Goal: Understand process/instructions: Learn about a topic

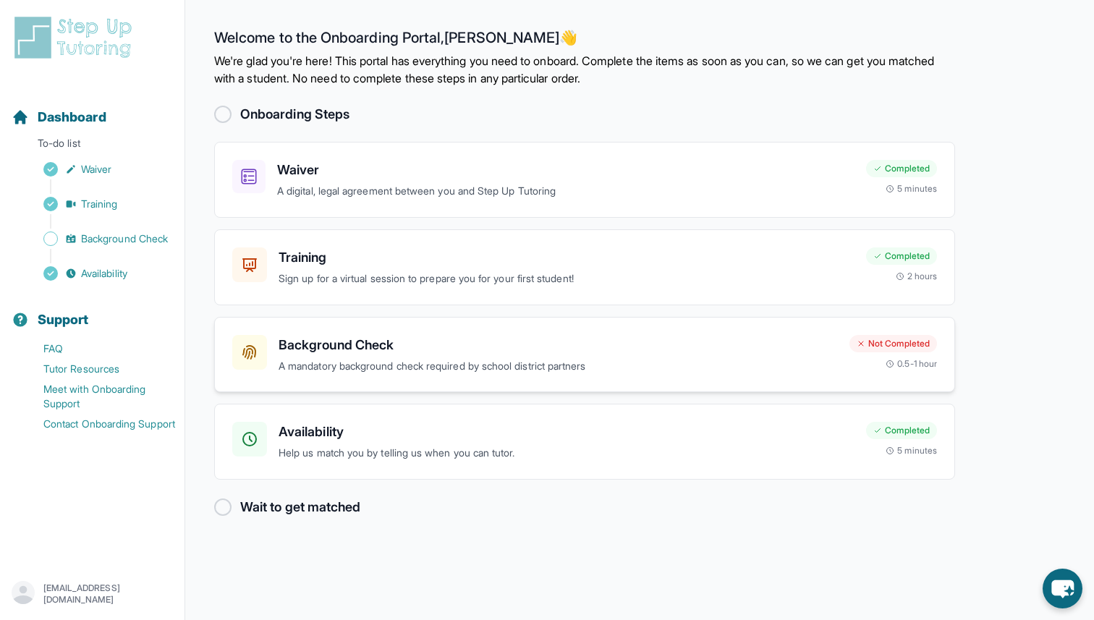
click at [427, 359] on p "A mandatory background check required by school district partners" at bounding box center [558, 366] width 559 height 17
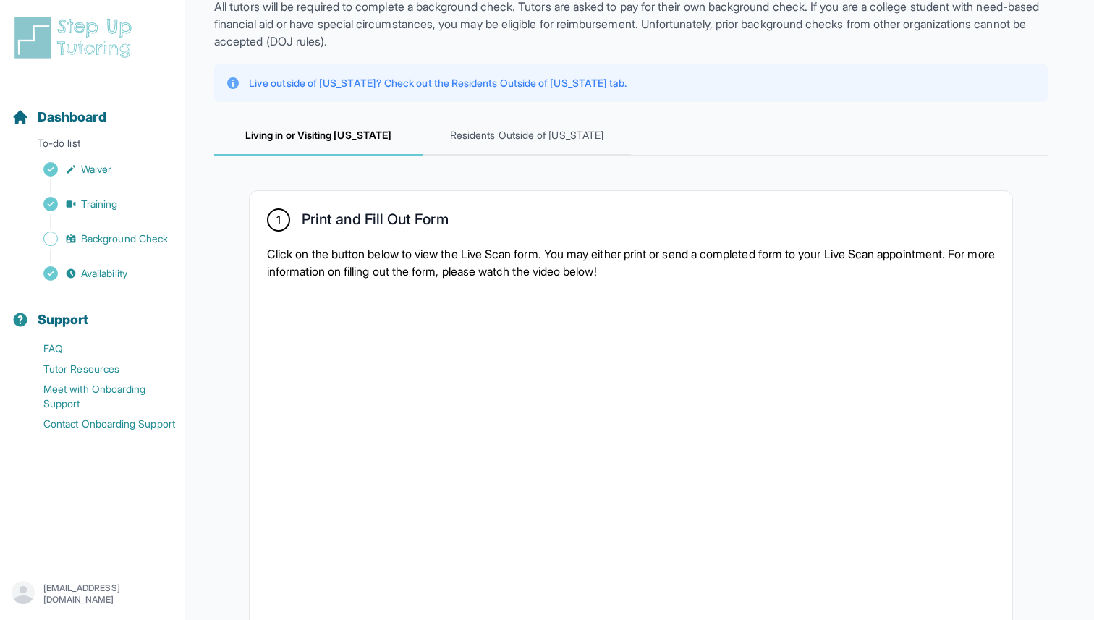
scroll to position [98, 0]
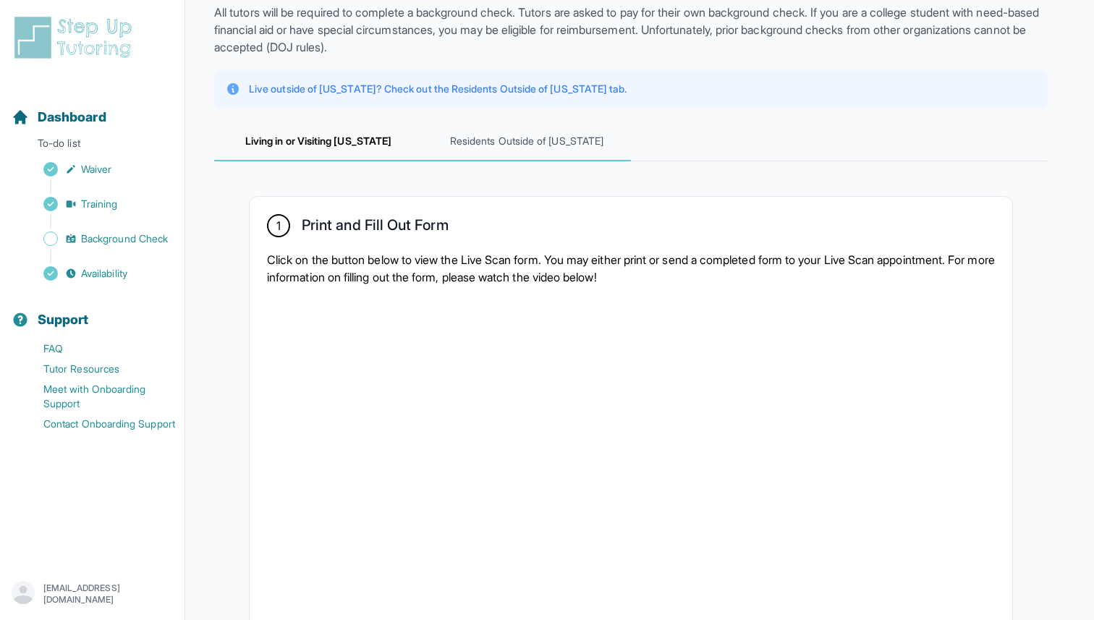
click at [533, 153] on span "Residents Outside of [US_STATE]" at bounding box center [527, 141] width 208 height 39
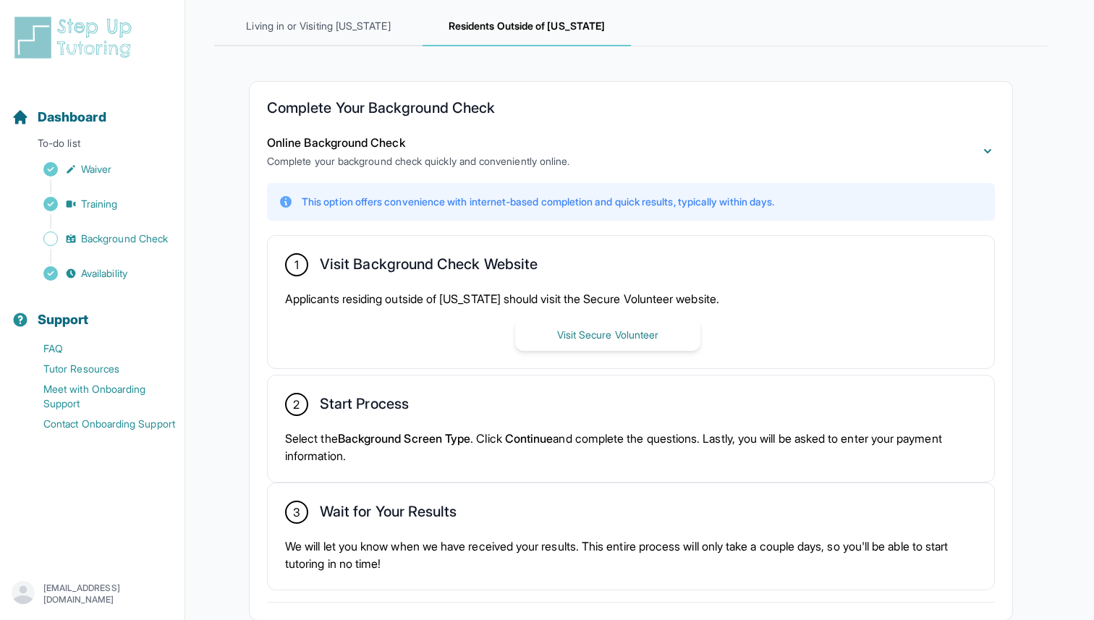
scroll to position [213, 0]
click at [360, 35] on span "Living in or Visiting [US_STATE]" at bounding box center [318, 26] width 208 height 39
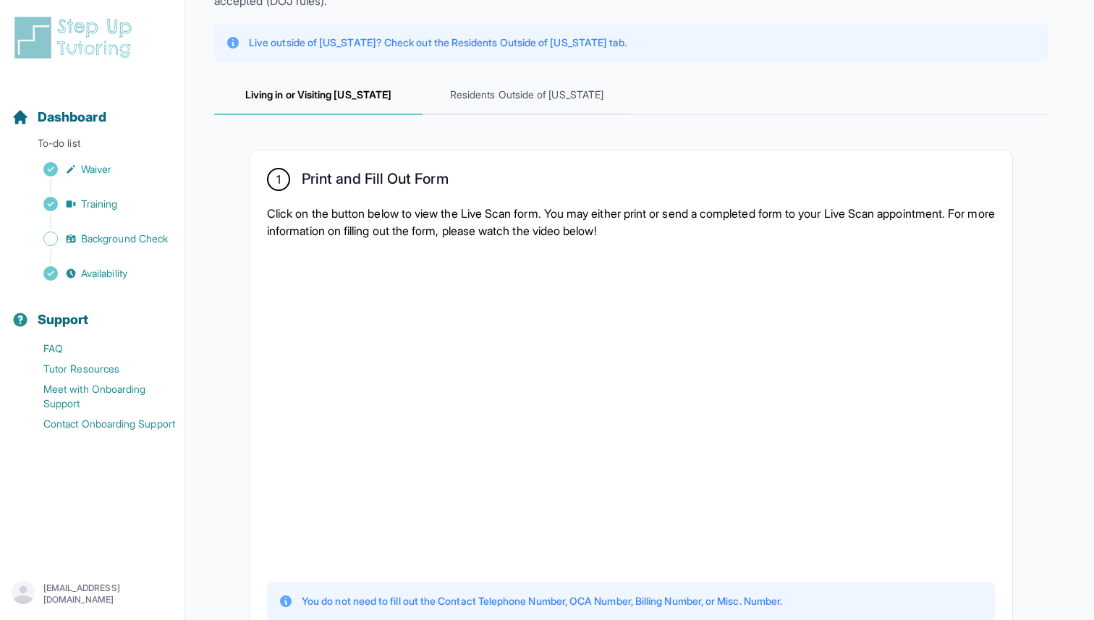
scroll to position [0, 0]
